Goal: Task Accomplishment & Management: Manage account settings

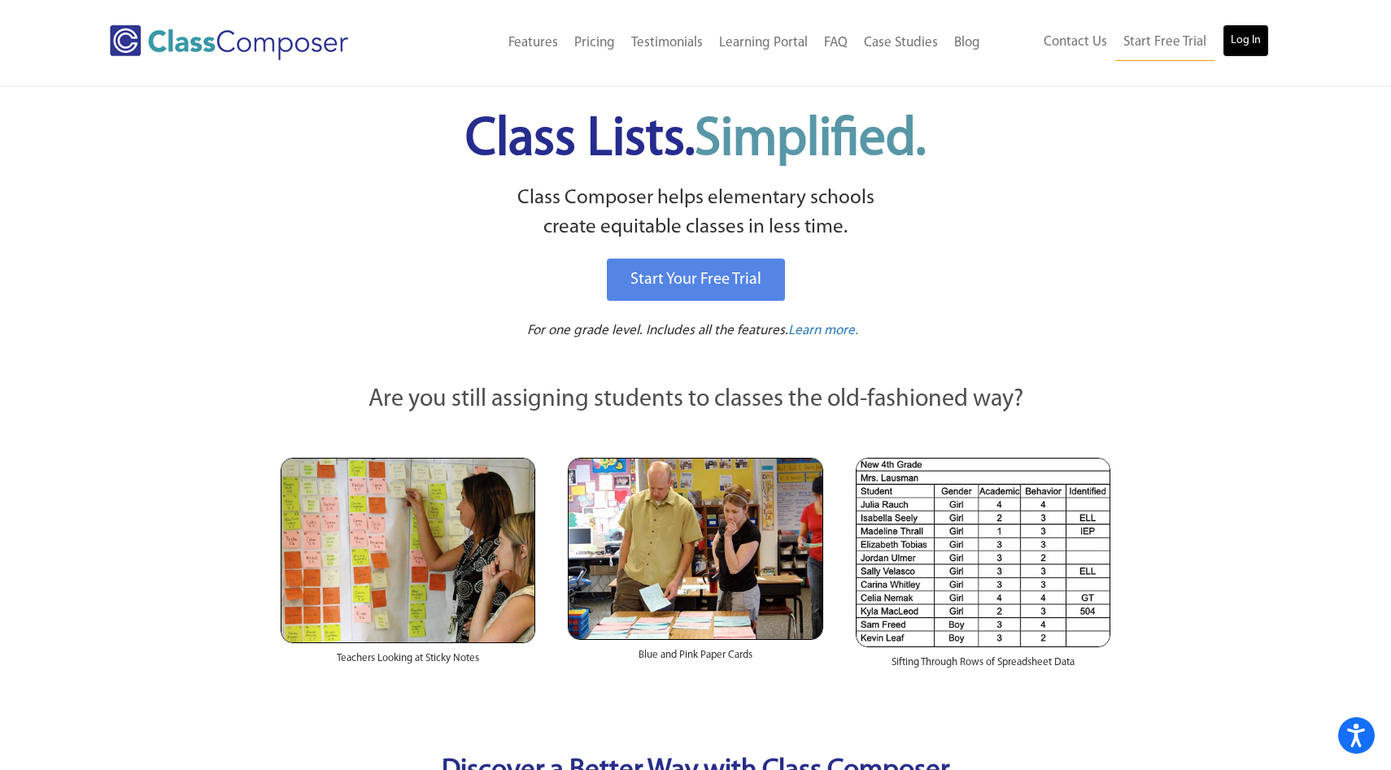
click at [1244, 37] on link "Log In" at bounding box center [1246, 40] width 46 height 33
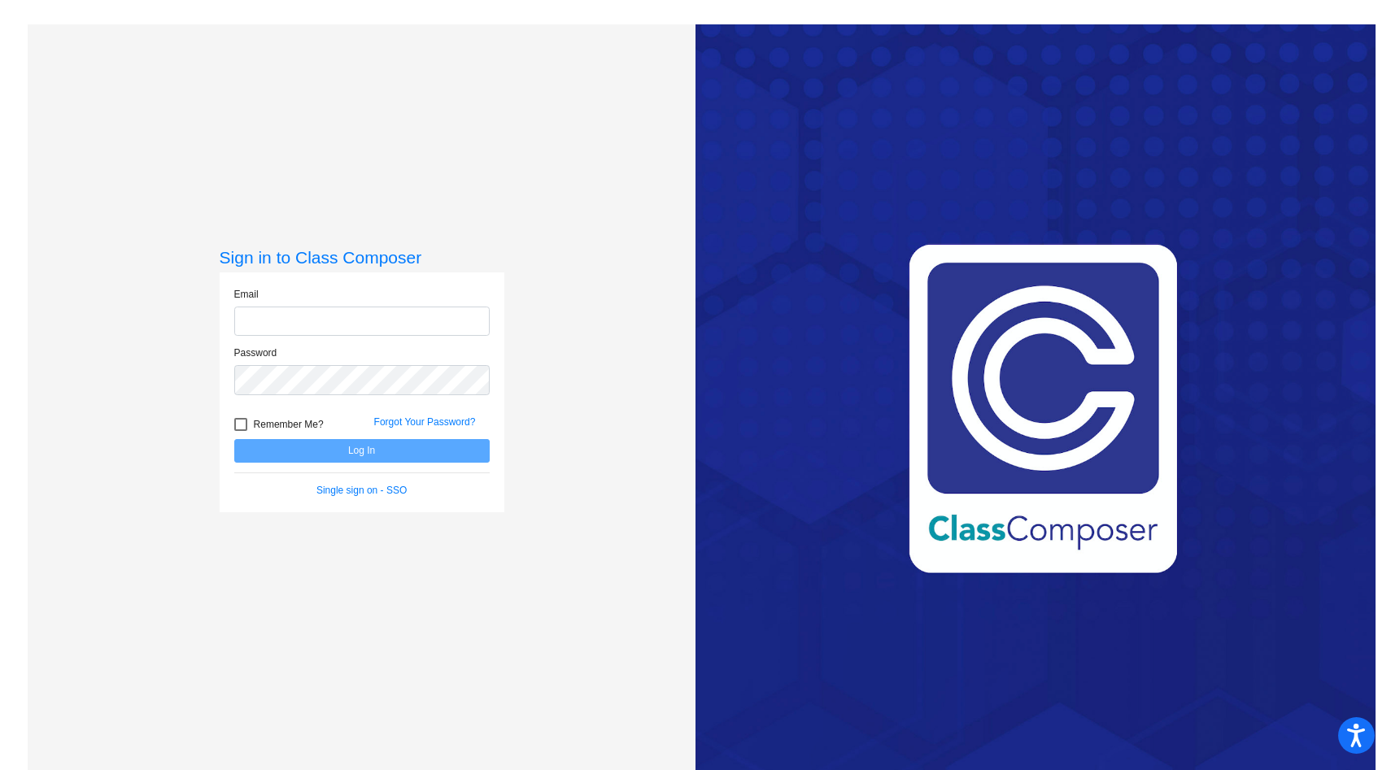
type input "[EMAIL_ADDRESS][DOMAIN_NAME]"
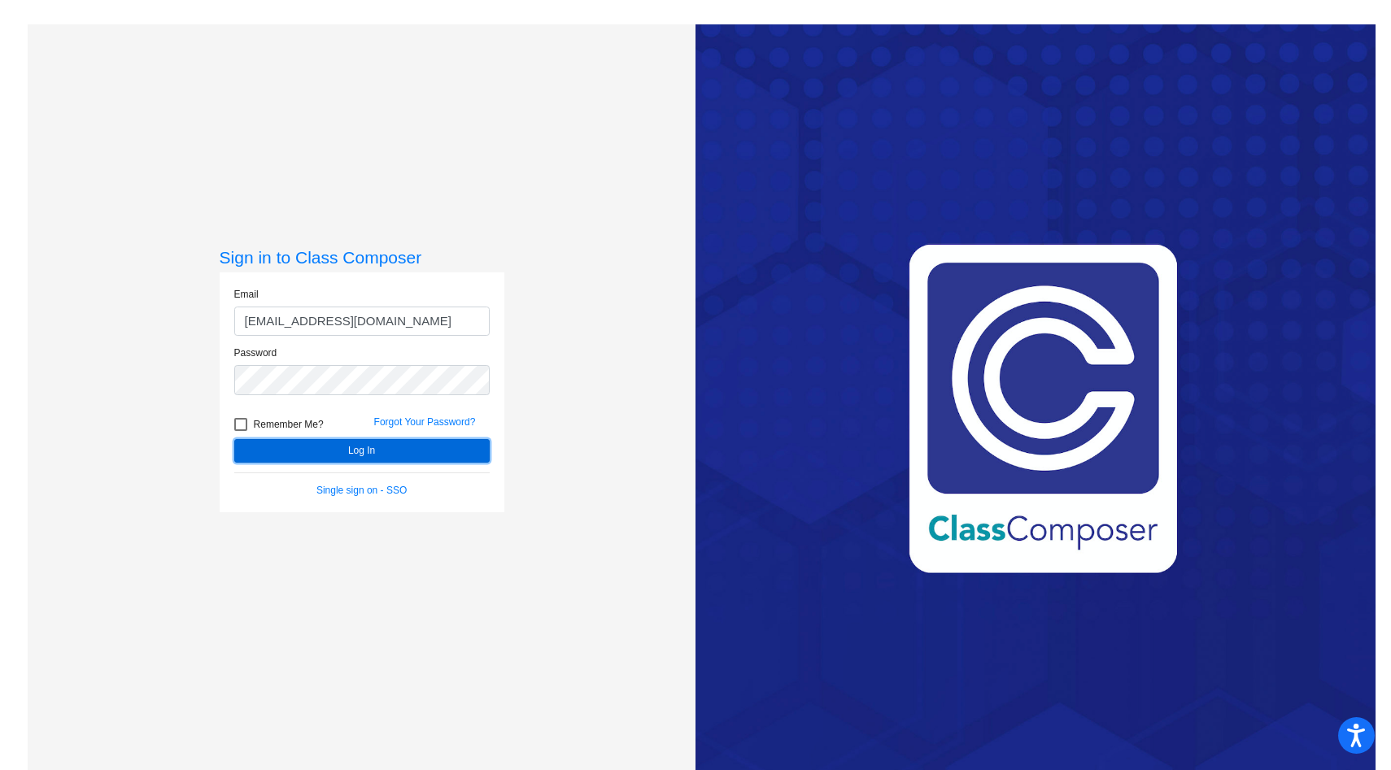
click at [408, 449] on button "Log In" at bounding box center [361, 451] width 255 height 24
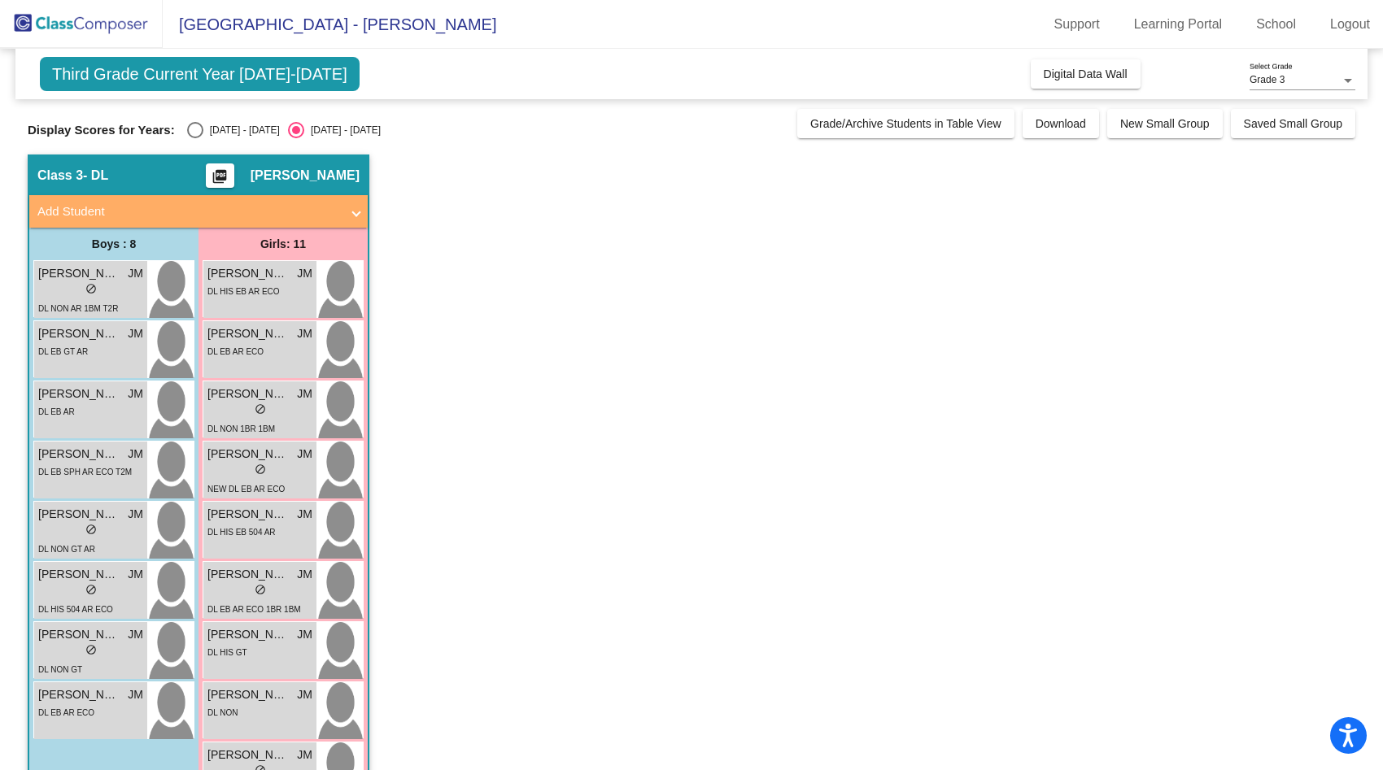
click at [195, 131] on div "Select an option" at bounding box center [195, 130] width 16 height 16
click at [195, 138] on input "[DATE] - [DATE]" at bounding box center [194, 138] width 1 height 1
radio input "true"
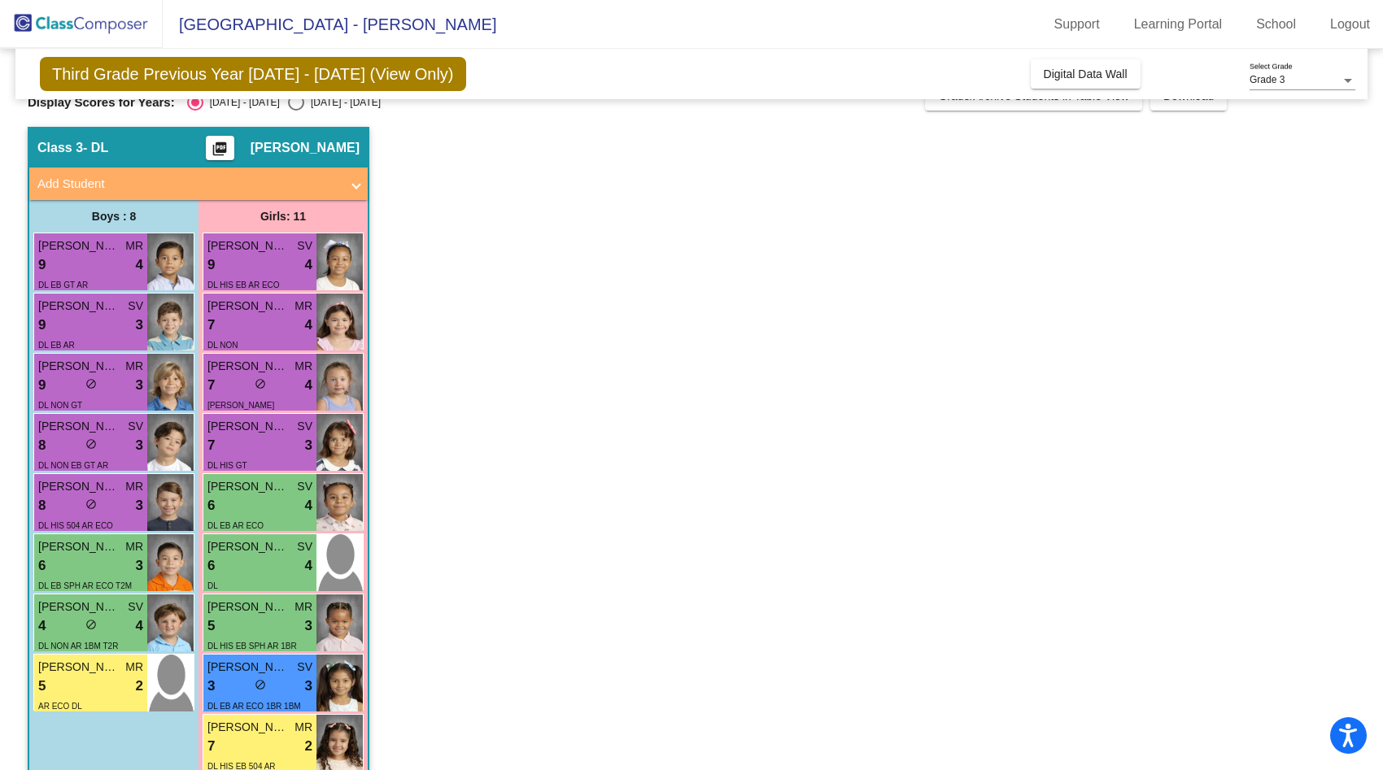
scroll to position [18, 0]
